Goal: Task Accomplishment & Management: Manage account settings

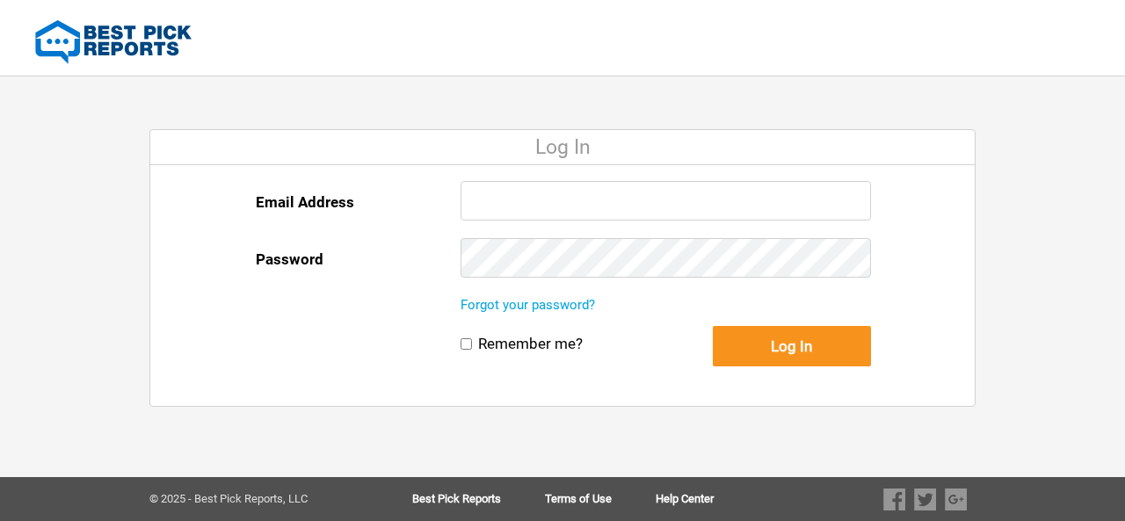
click at [616, 191] on input "Email Address" at bounding box center [666, 201] width 411 height 40
click at [574, 207] on input "Email Address" at bounding box center [666, 201] width 411 height 40
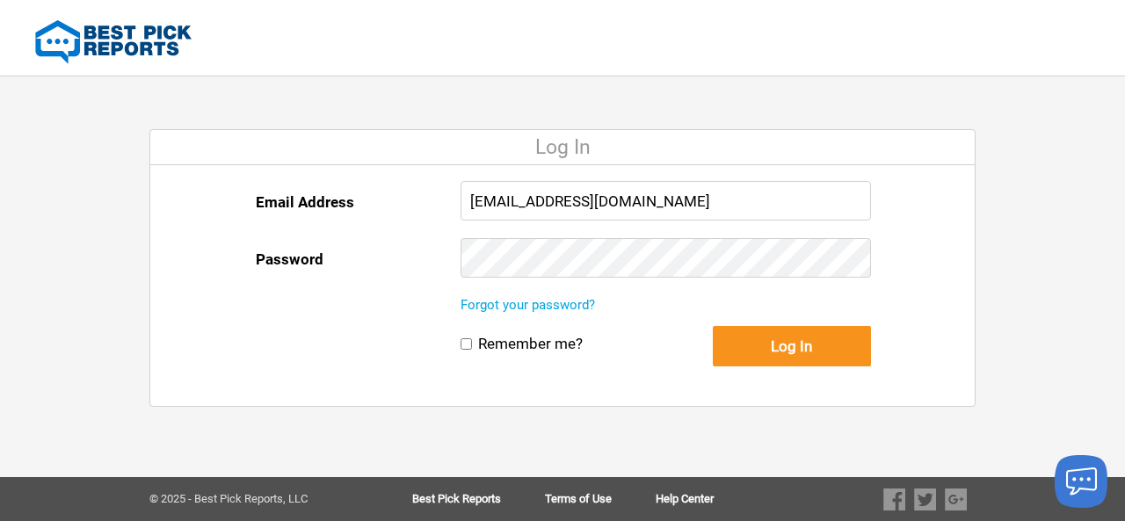
type input "[EMAIL_ADDRESS][DOMAIN_NAME]"
click at [804, 356] on button "Log In" at bounding box center [792, 346] width 158 height 40
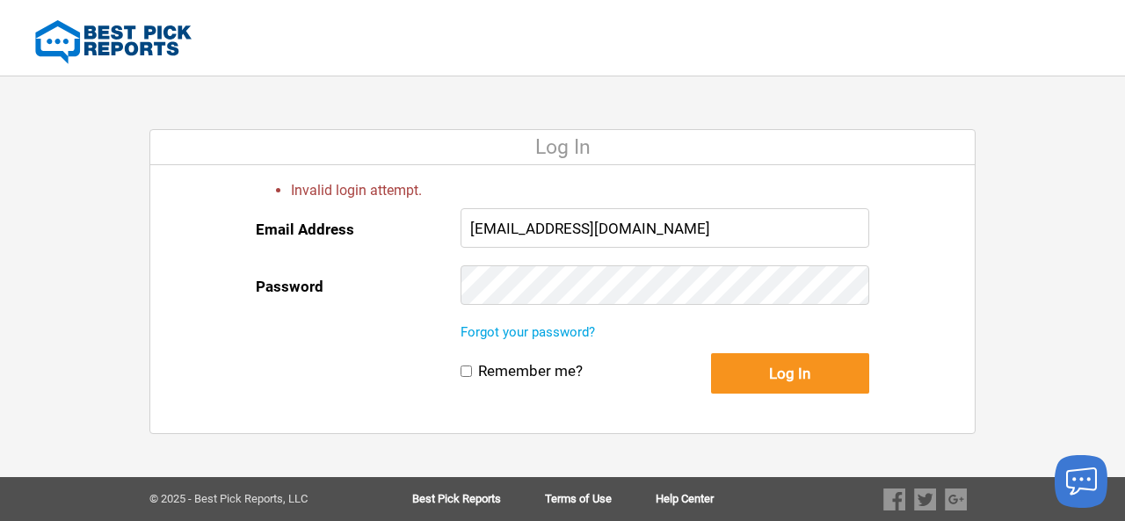
click at [711, 353] on button "Log In" at bounding box center [790, 373] width 158 height 40
click at [787, 367] on button "Log In" at bounding box center [790, 373] width 158 height 40
click at [510, 335] on link "Forgot your password?" at bounding box center [528, 332] width 135 height 16
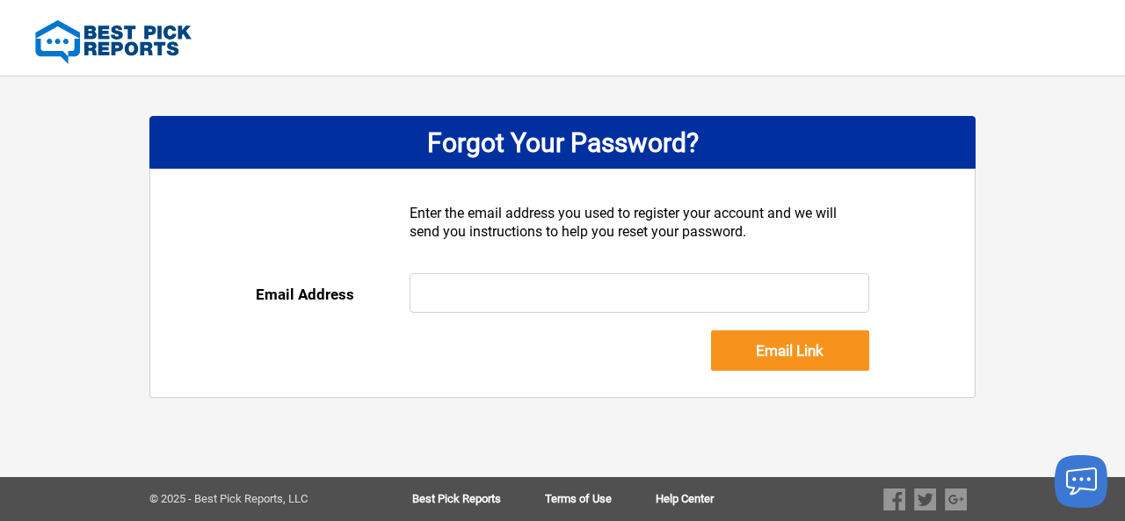
click at [537, 292] on input "text" at bounding box center [640, 293] width 461 height 40
click at [564, 297] on input "text" at bounding box center [640, 293] width 461 height 40
type input "[EMAIL_ADDRESS][DOMAIN_NAME]"
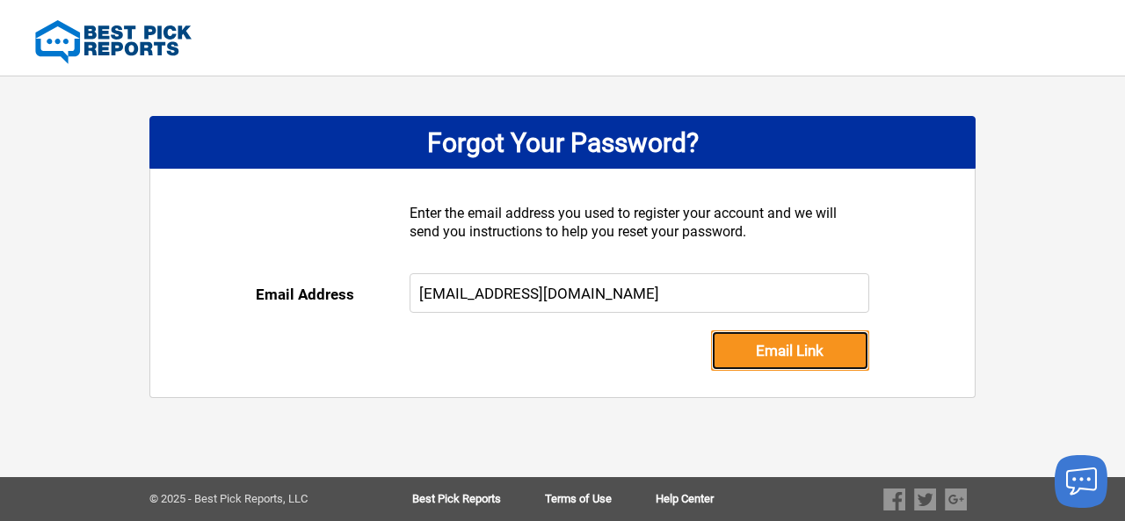
click at [766, 353] on input "Email Link" at bounding box center [790, 351] width 158 height 40
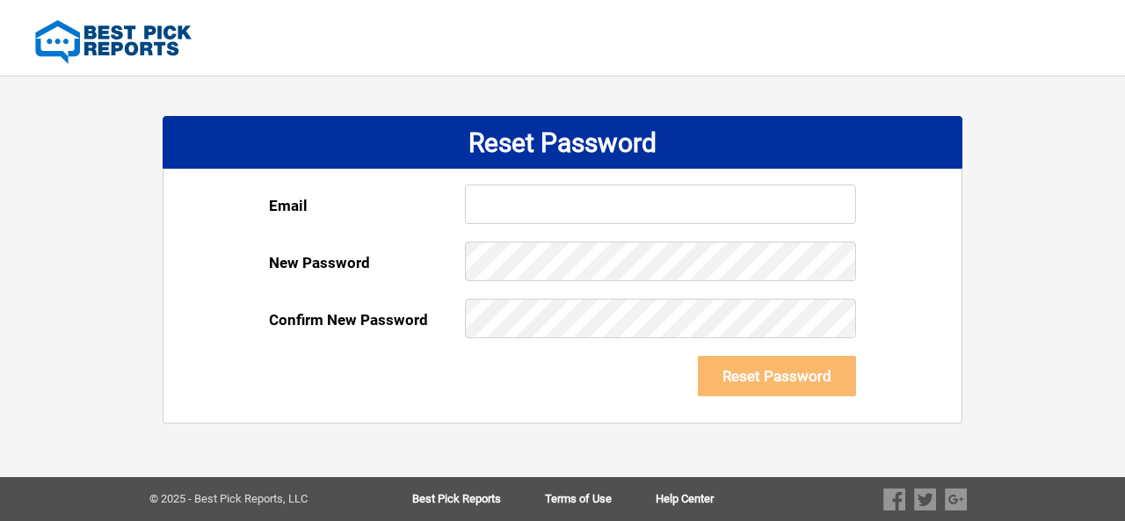
click at [596, 196] on input "text" at bounding box center [660, 205] width 391 height 40
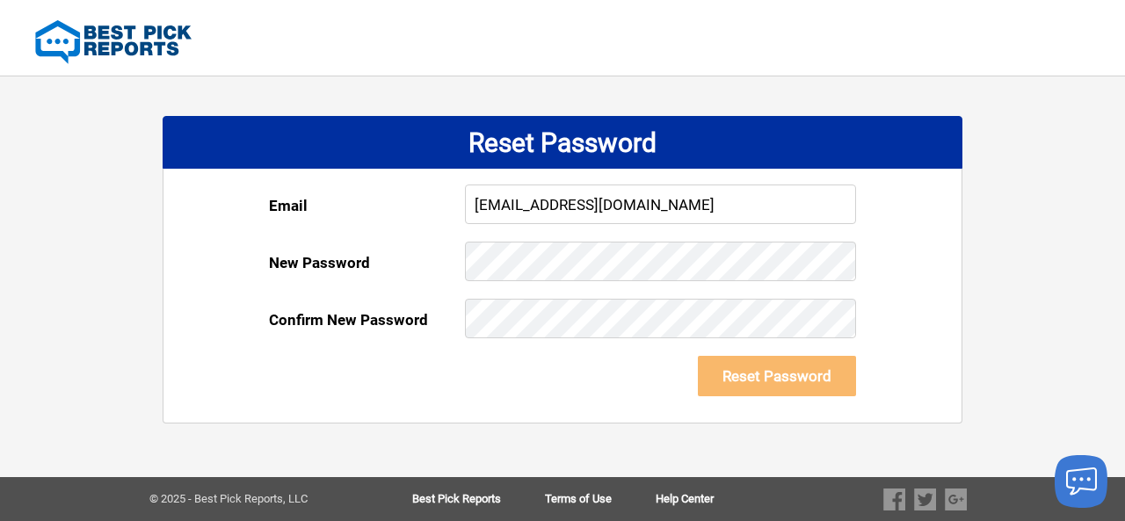
type input "[EMAIL_ADDRESS][DOMAIN_NAME]"
click at [790, 374] on button "Reset Password" at bounding box center [777, 376] width 158 height 40
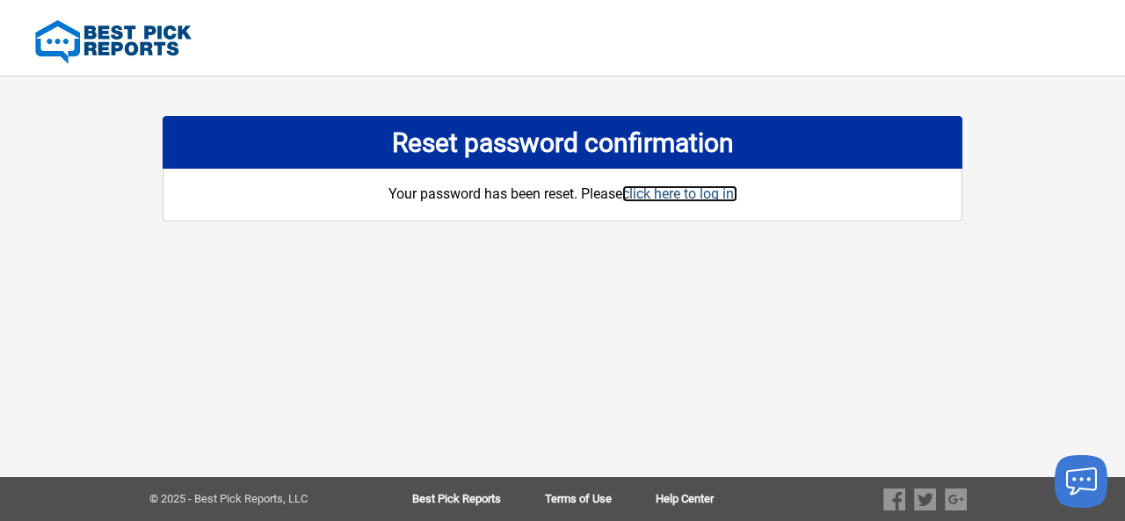
click at [690, 194] on link "click here to log in." at bounding box center [679, 194] width 115 height 17
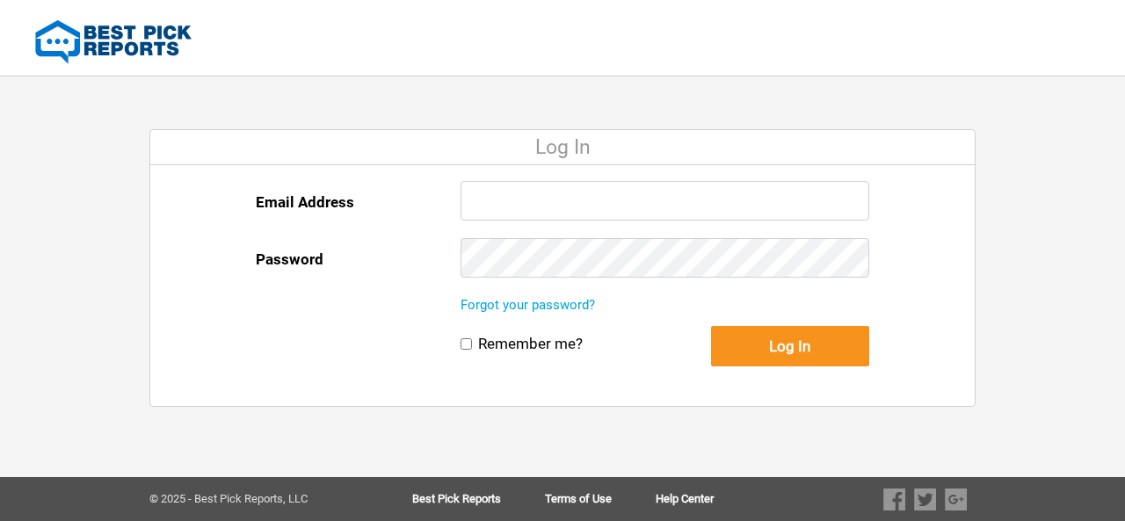
type input "jshaw@spcgc.com"
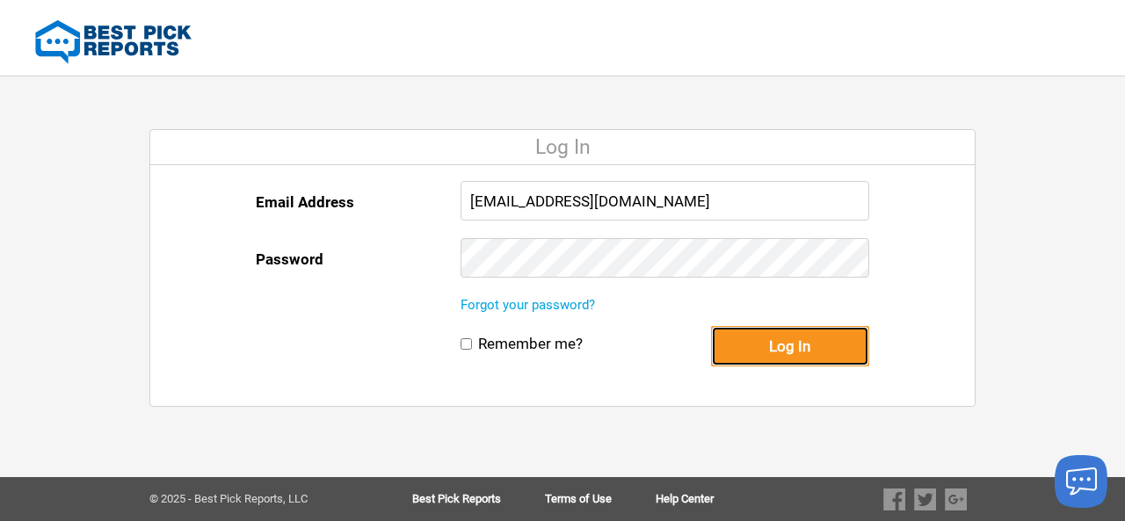
click at [797, 338] on button "Log In" at bounding box center [790, 346] width 158 height 40
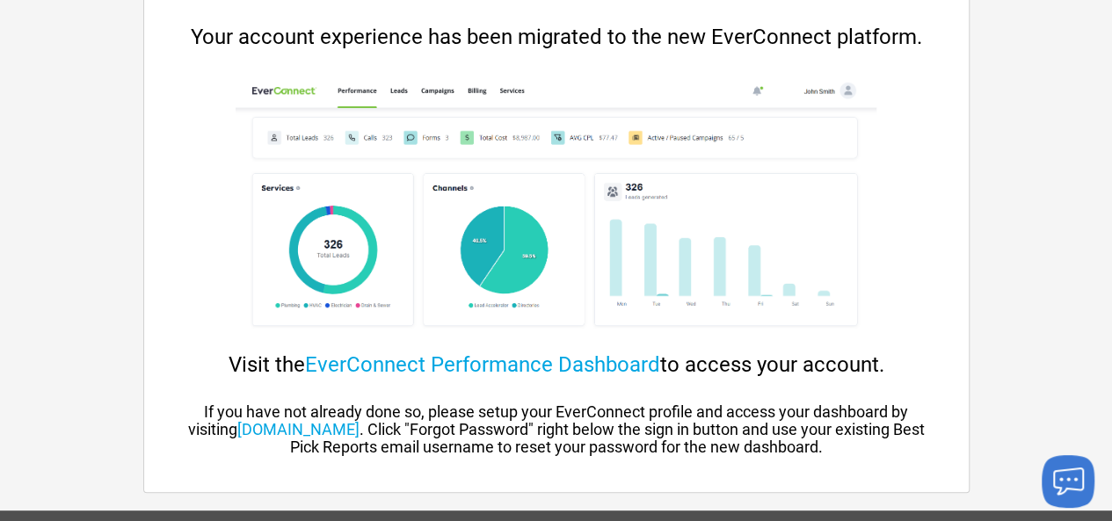
scroll to position [173, 0]
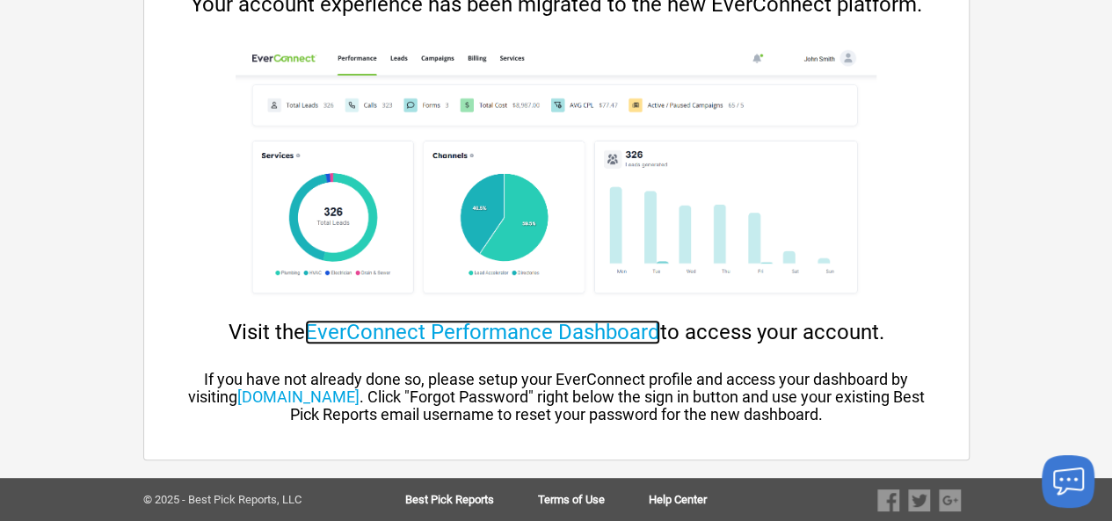
click at [464, 331] on link "EverConnect Performance Dashboard" at bounding box center [482, 332] width 355 height 25
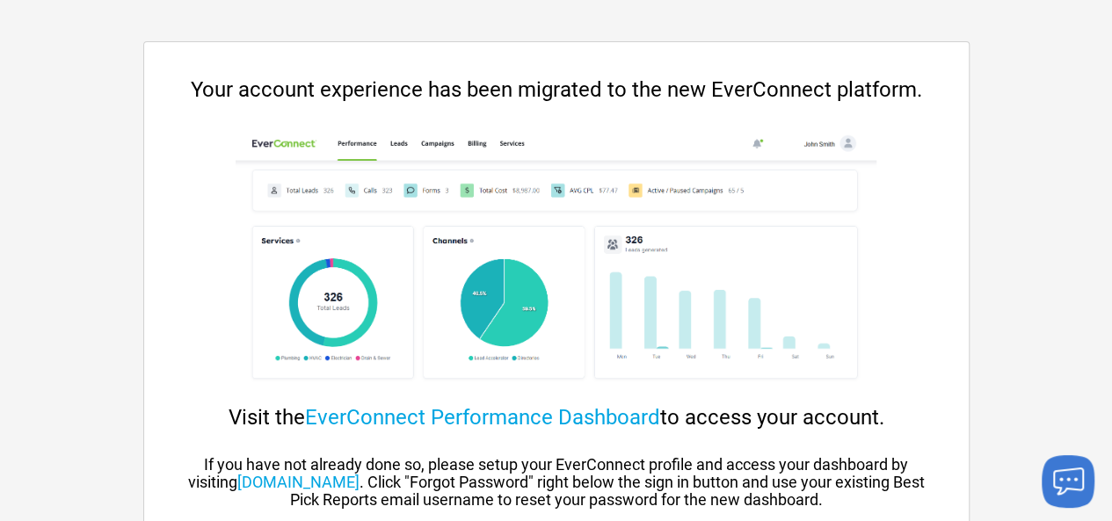
scroll to position [173, 0]
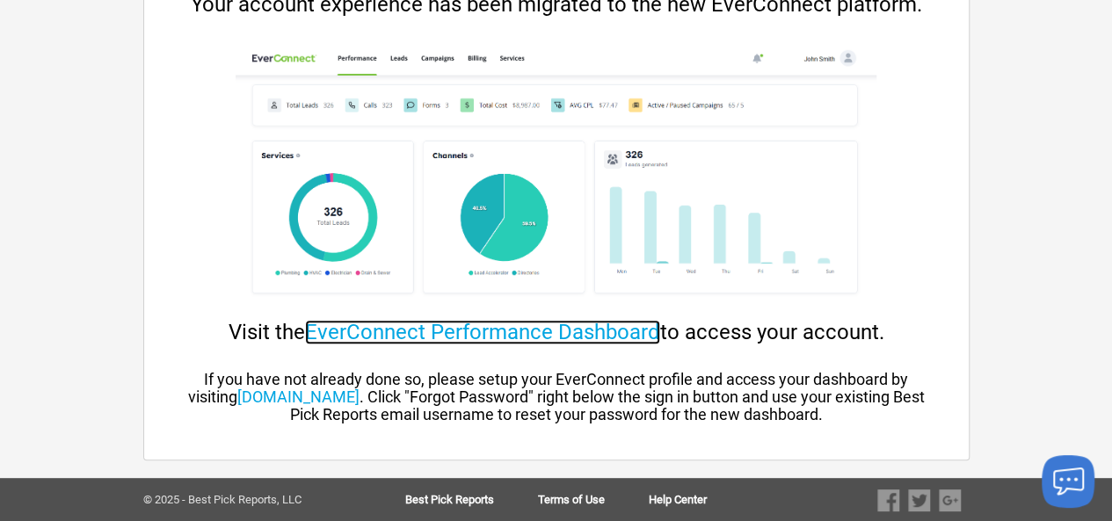
click at [598, 338] on link "EverConnect Performance Dashboard" at bounding box center [482, 332] width 355 height 25
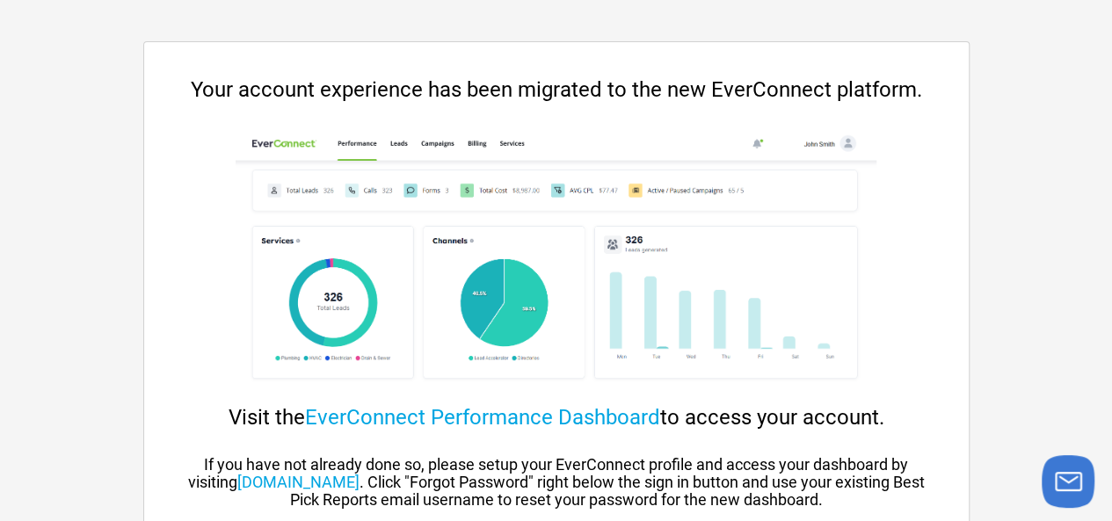
scroll to position [173, 0]
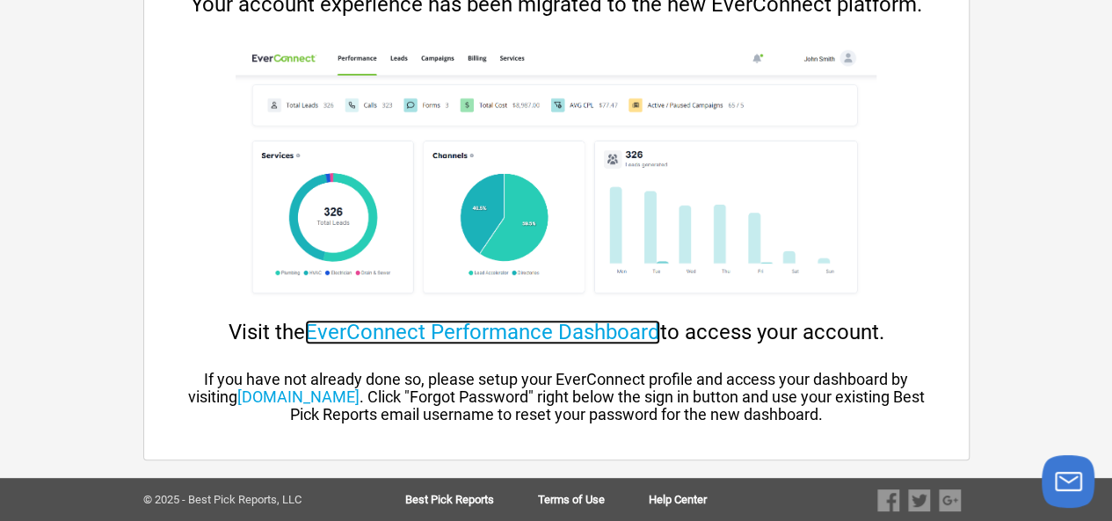
click at [505, 331] on link "EverConnect Performance Dashboard" at bounding box center [482, 332] width 355 height 25
